Goal: Transaction & Acquisition: Purchase product/service

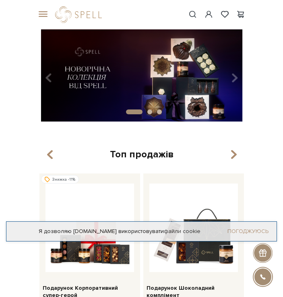
click at [250, 232] on link "Погоджуюсь" at bounding box center [247, 231] width 41 height 7
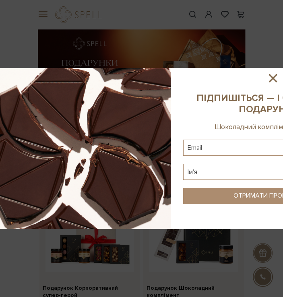
click at [270, 76] on icon at bounding box center [273, 78] width 14 height 14
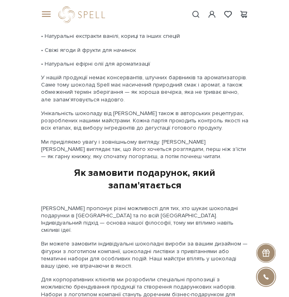
scroll to position [1488, 0]
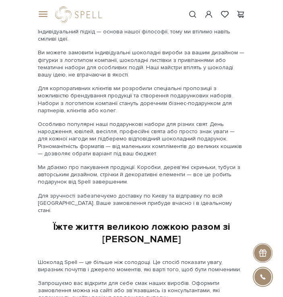
click at [51, 17] on div at bounding box center [80, 14] width 60 height 16
click at [49, 16] on div at bounding box center [42, 14] width 18 height 7
click at [46, 15] on span at bounding box center [42, 14] width 8 height 7
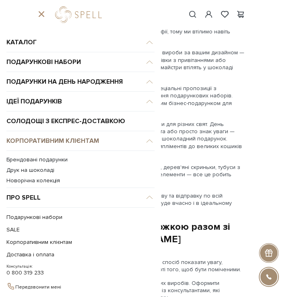
click at [86, 141] on link "Корпоративним клієнтам" at bounding box center [80, 141] width 148 height 20
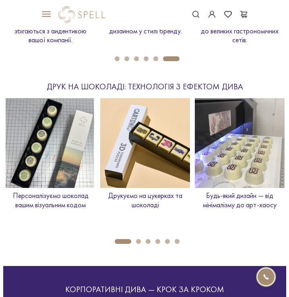
scroll to position [1166, 0]
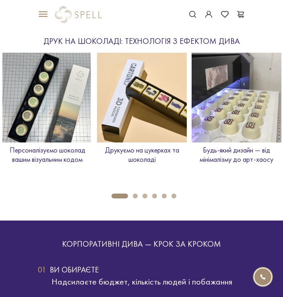
click at [53, 17] on div at bounding box center [80, 14] width 60 height 16
click at [46, 14] on span at bounding box center [42, 14] width 8 height 7
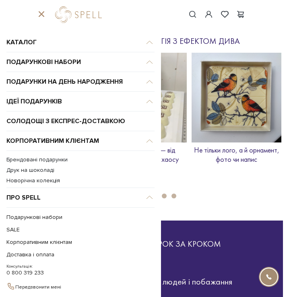
click at [48, 181] on link "Новорічна колекція" at bounding box center [80, 180] width 148 height 7
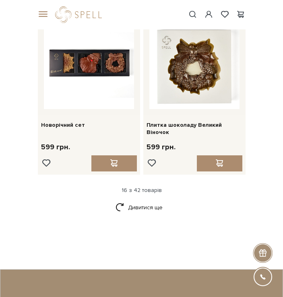
scroll to position [1287, 0]
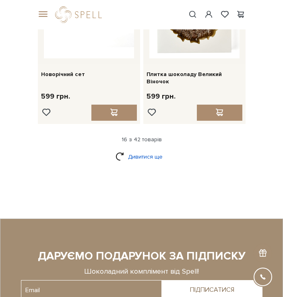
click at [144, 150] on link "Дивитися ще" at bounding box center [141, 157] width 52 height 14
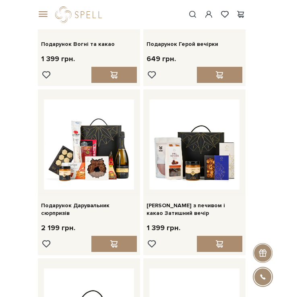
scroll to position [1810, 0]
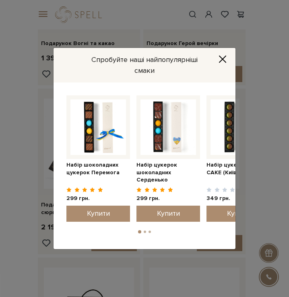
click at [222, 58] on icon "Close" at bounding box center [222, 59] width 8 height 8
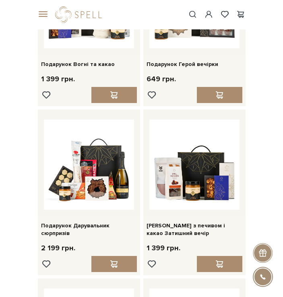
scroll to position [1770, 0]
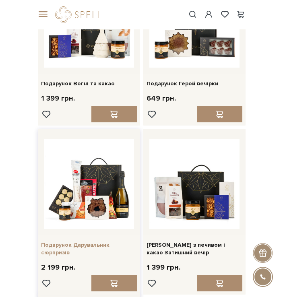
click at [70, 241] on link "Подарунок Дарувальник сюрпризів" at bounding box center [89, 248] width 96 height 14
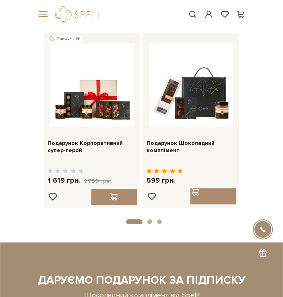
scroll to position [764, 0]
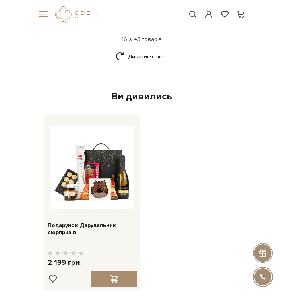
scroll to position [1367, 0]
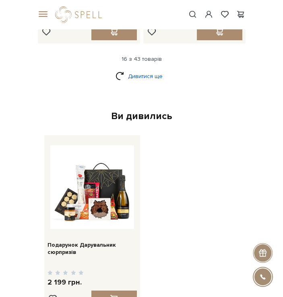
click at [133, 69] on link "Дивитися ще" at bounding box center [141, 76] width 52 height 14
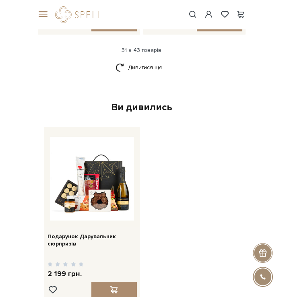
scroll to position [2654, 0]
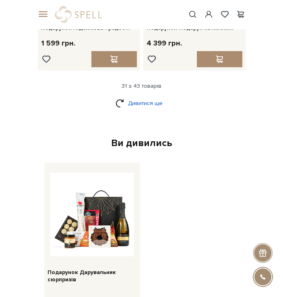
click at [136, 96] on link "Дивитися ще" at bounding box center [141, 103] width 52 height 14
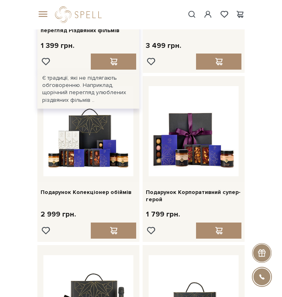
scroll to position [2172, 0]
